Goal: Task Accomplishment & Management: Use online tool/utility

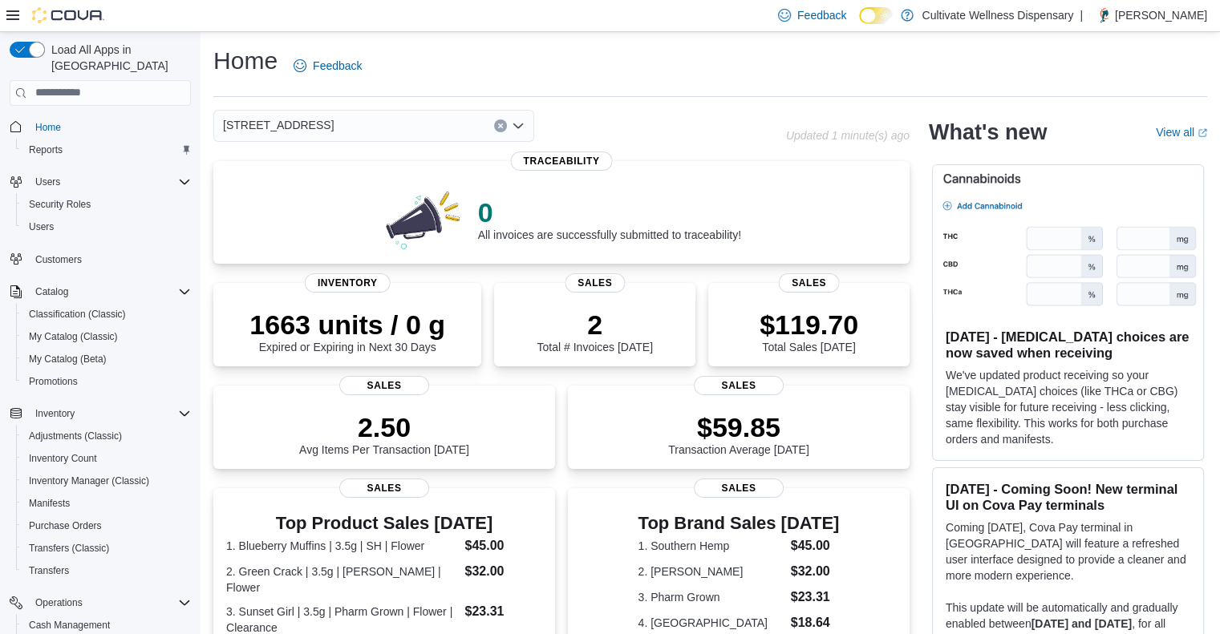
click at [504, 128] on button "Clear input" at bounding box center [500, 126] width 13 height 13
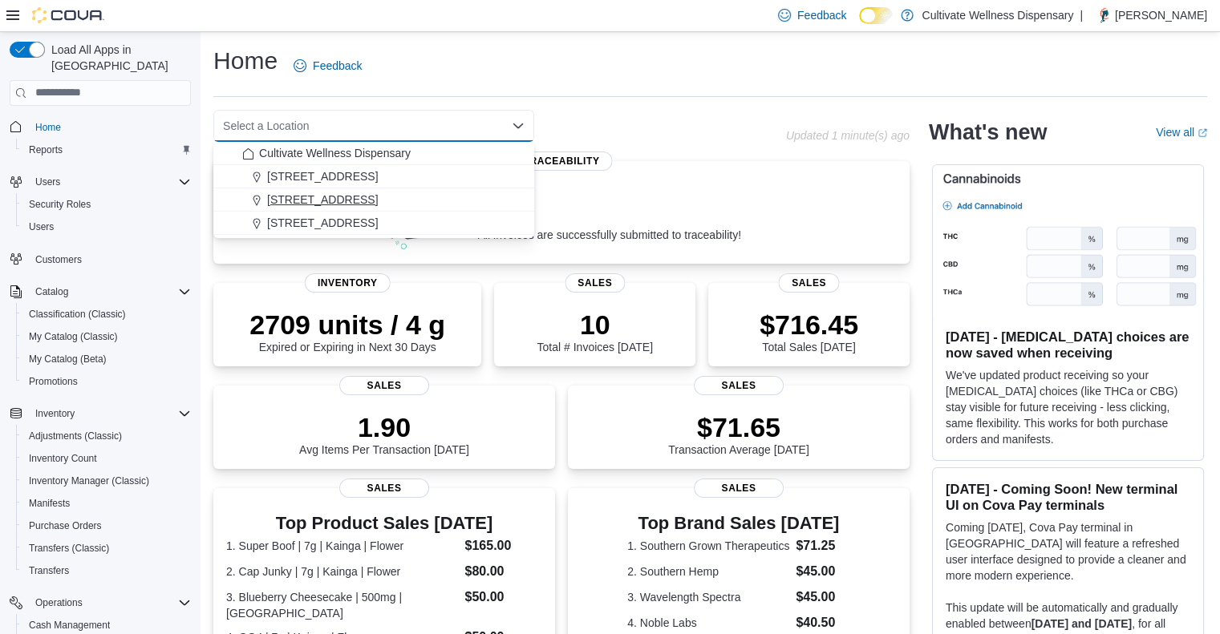
click at [378, 196] on span "[STREET_ADDRESS]" at bounding box center [322, 200] width 111 height 16
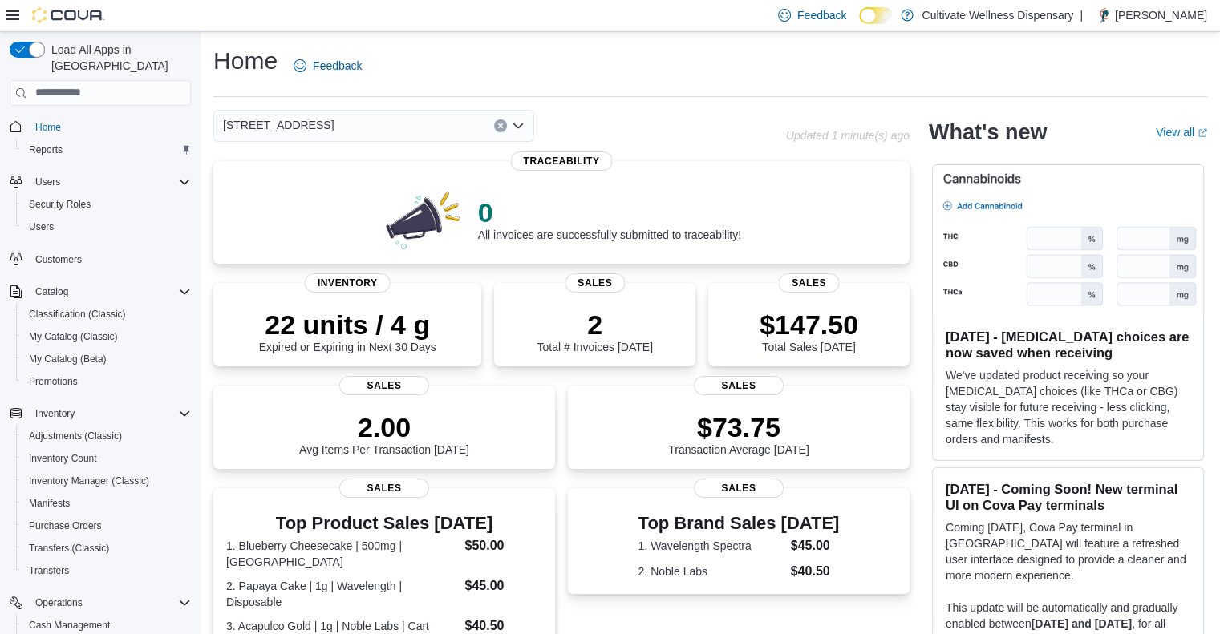
click at [501, 128] on icon "Clear input" at bounding box center [500, 126] width 6 height 6
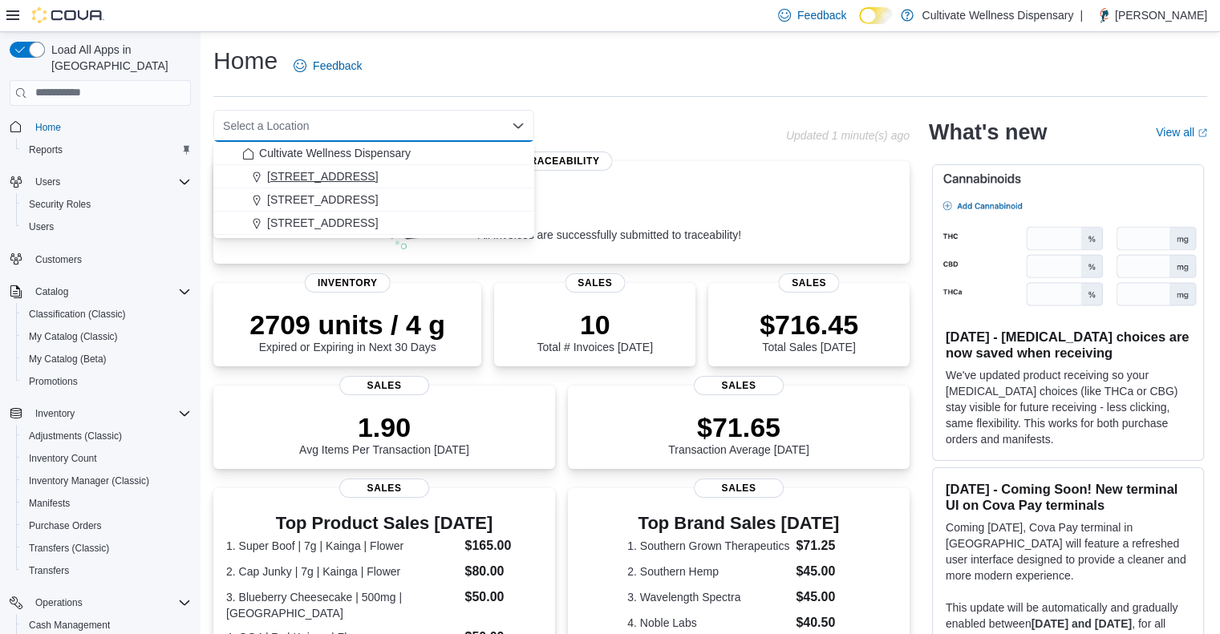
click at [468, 171] on div "[STREET_ADDRESS]" at bounding box center [383, 176] width 282 height 16
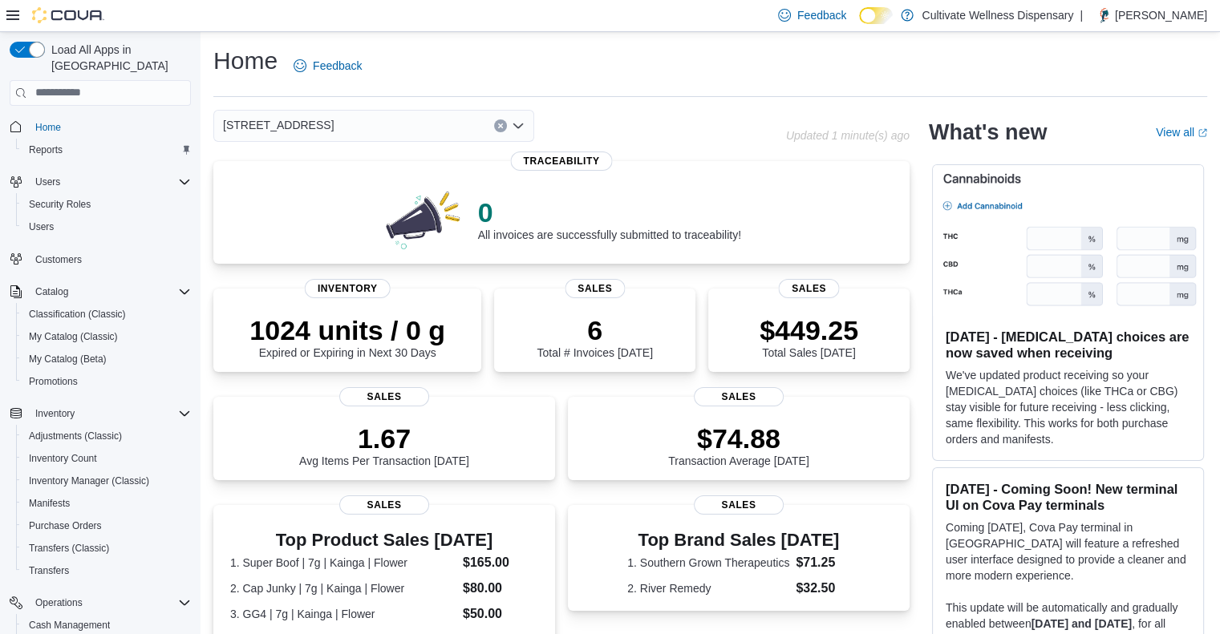
click at [507, 126] on div "[STREET_ADDRESS]" at bounding box center [373, 126] width 321 height 32
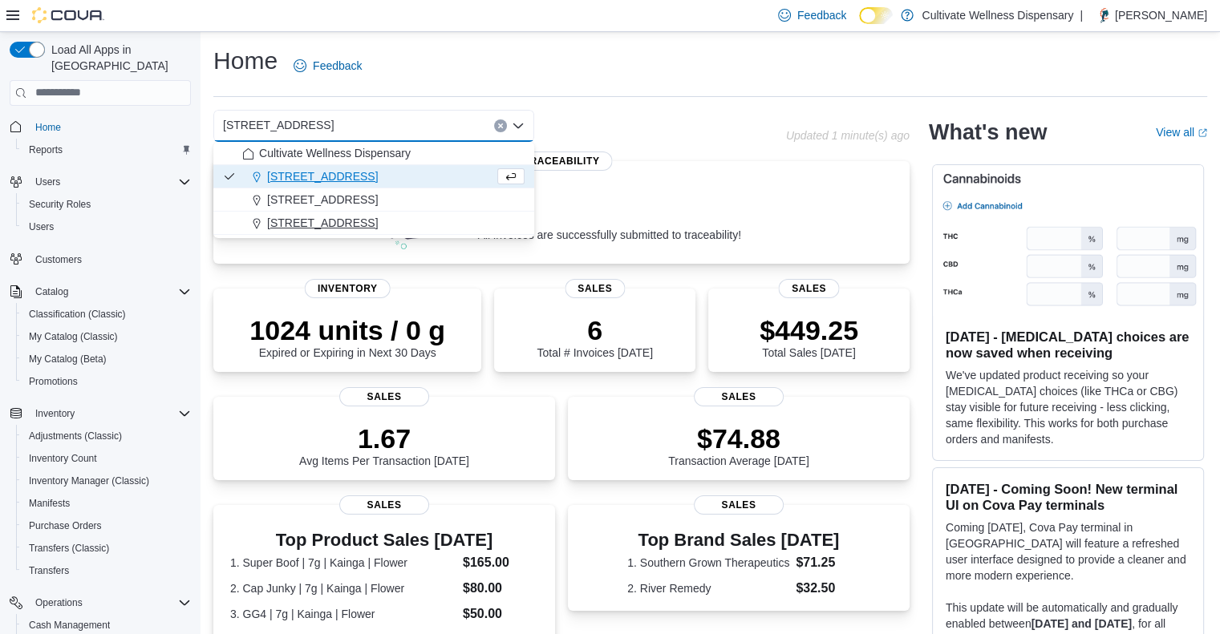
click at [378, 219] on span "[STREET_ADDRESS]" at bounding box center [322, 223] width 111 height 16
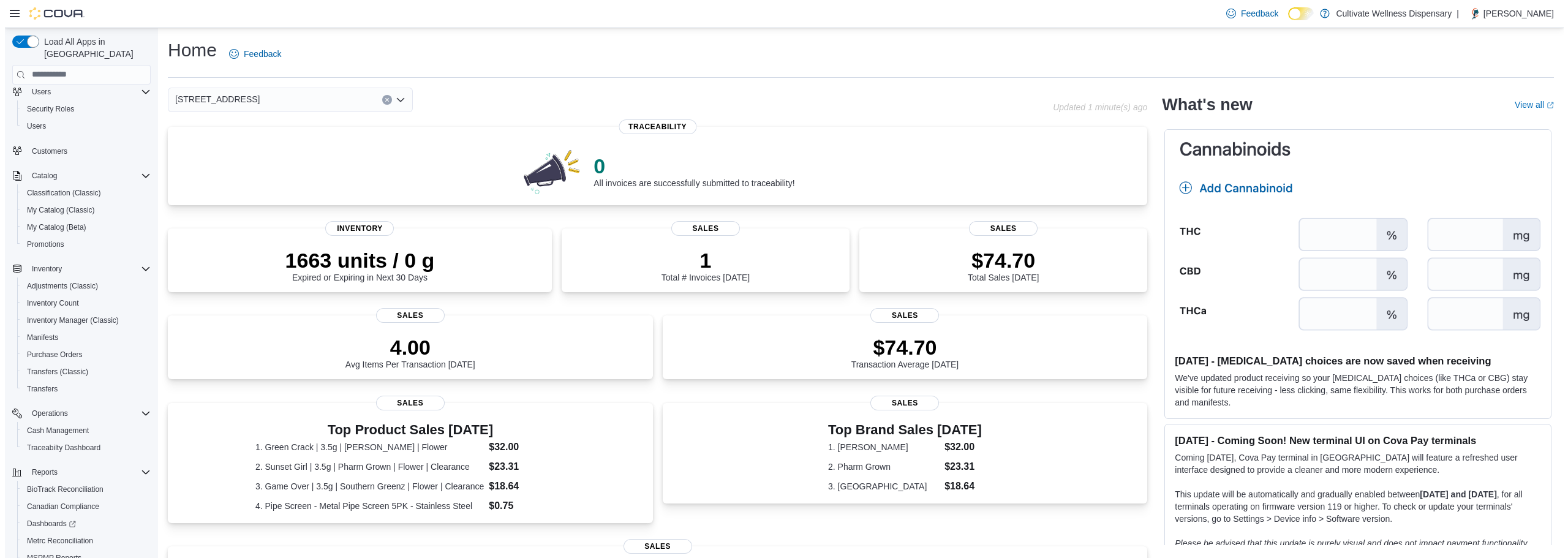
scroll to position [125, 0]
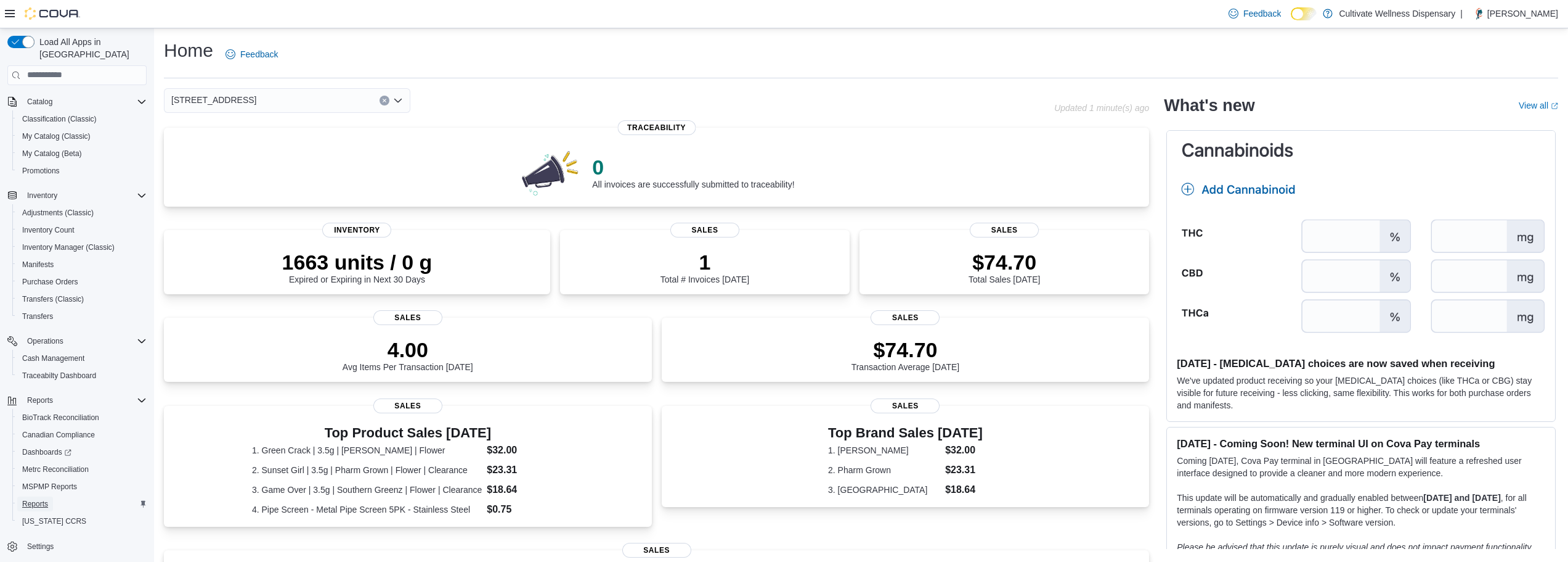
click at [38, 499] on span "Reports" at bounding box center [35, 504] width 26 height 10
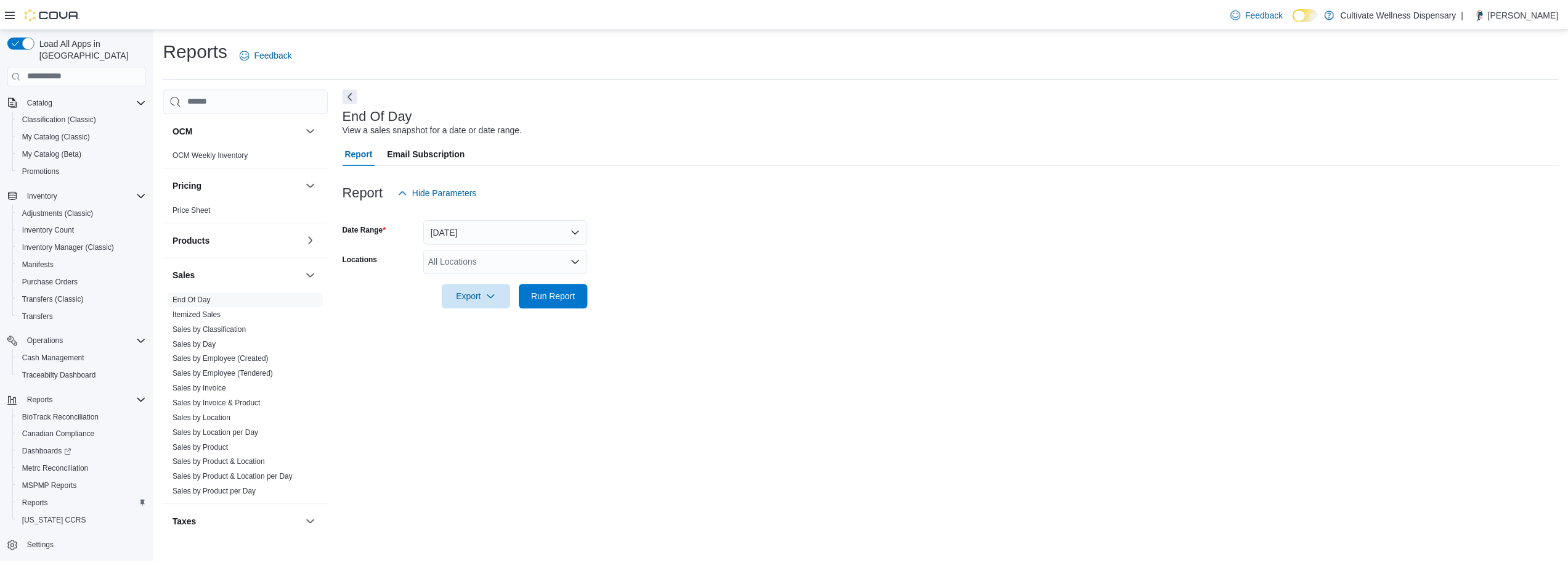
scroll to position [947, 0]
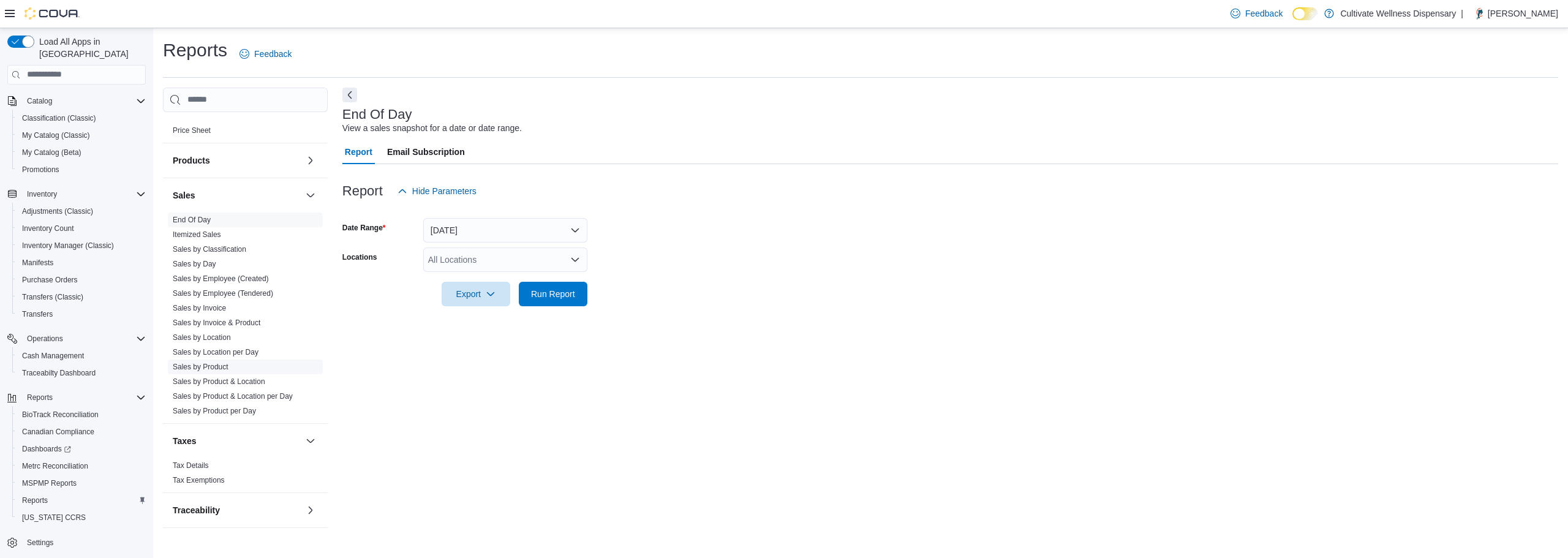
click at [243, 360] on span "Sales by Product" at bounding box center [245, 366] width 155 height 15
click at [215, 363] on link "Sales by Product" at bounding box center [200, 366] width 56 height 8
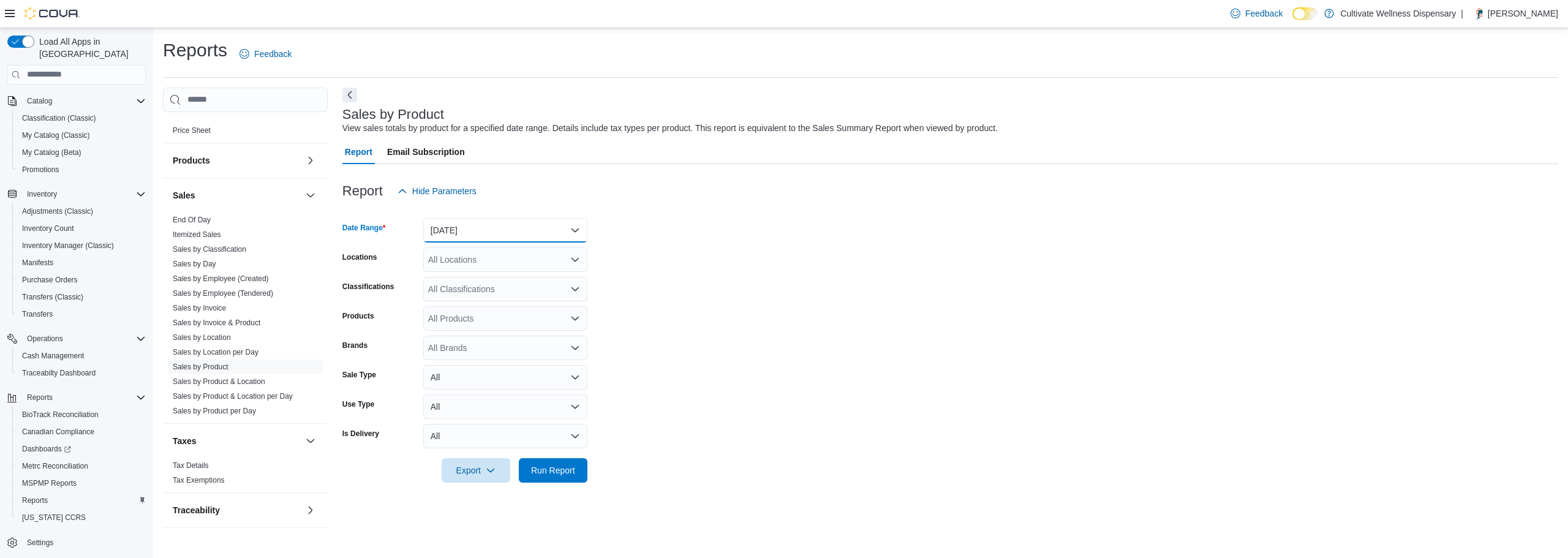
click at [514, 230] on button "Yesterday" at bounding box center [505, 231] width 164 height 24
click at [461, 275] on span "Today" at bounding box center [512, 279] width 140 height 15
click at [468, 258] on div "All Locations" at bounding box center [505, 260] width 164 height 24
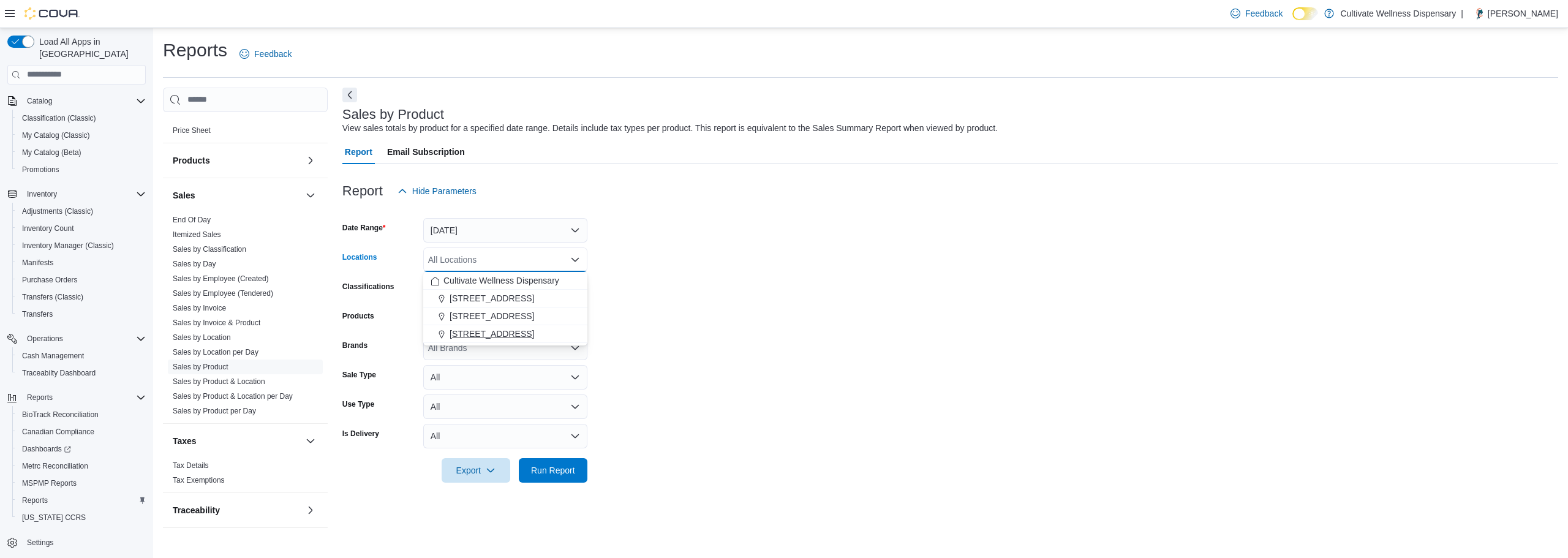
click at [483, 334] on span "[STREET_ADDRESS]" at bounding box center [492, 334] width 85 height 12
click at [672, 424] on form "Date Range Today Locations 794 E. Main Street, Tupelo, MS, 38804 Combo box. Sel…" at bounding box center [950, 343] width 1216 height 279
click at [561, 472] on span "Run Report" at bounding box center [553, 469] width 44 height 12
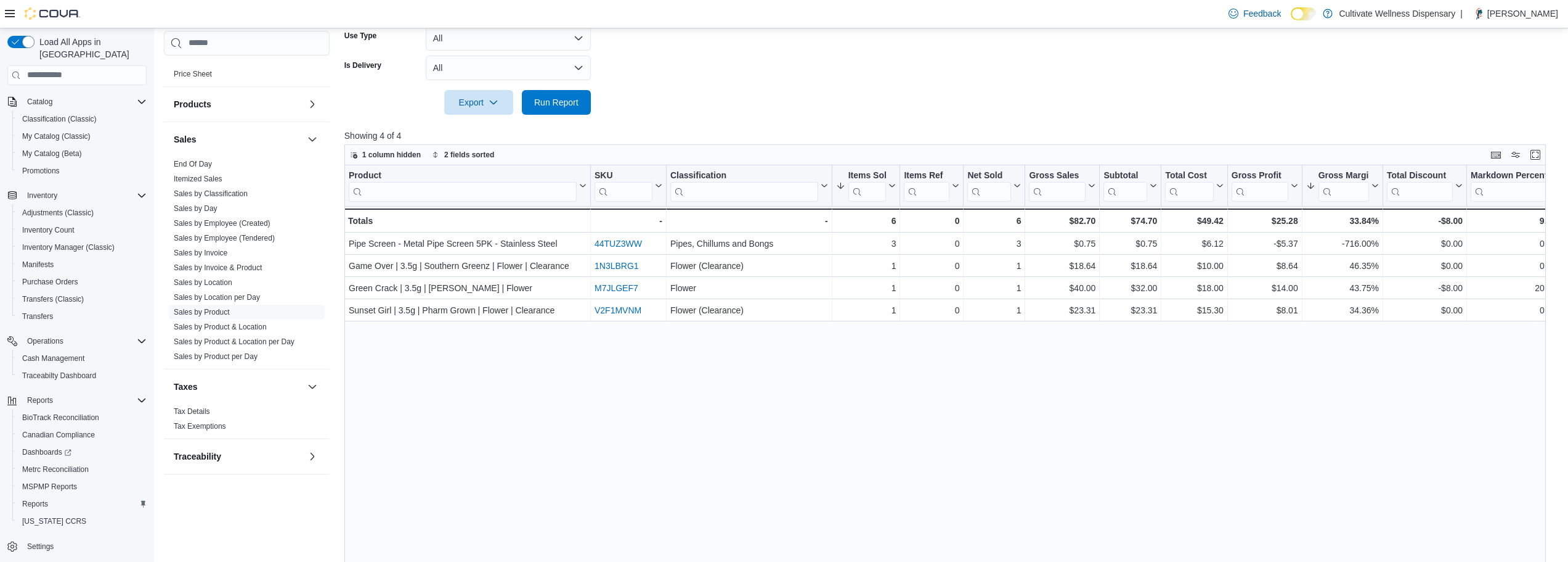
scroll to position [388, 0]
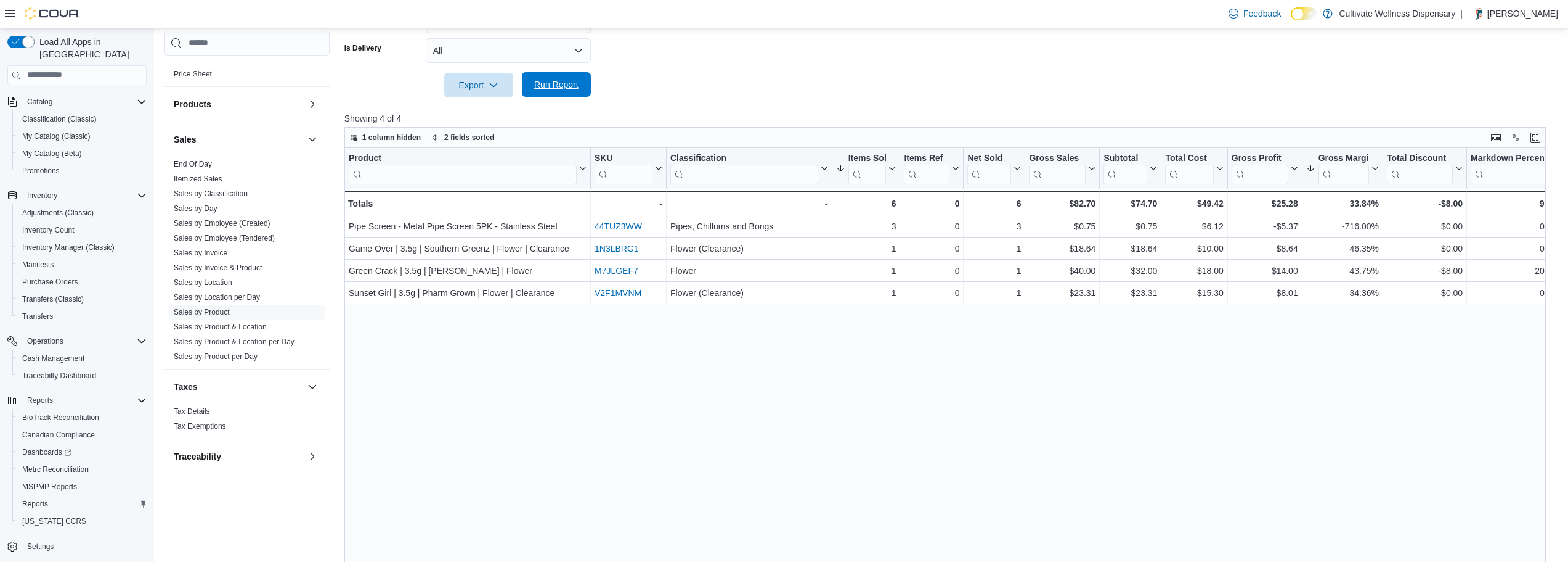
click at [531, 92] on span "Run Report" at bounding box center [556, 85] width 55 height 25
